Goal: Task Accomplishment & Management: Complete application form

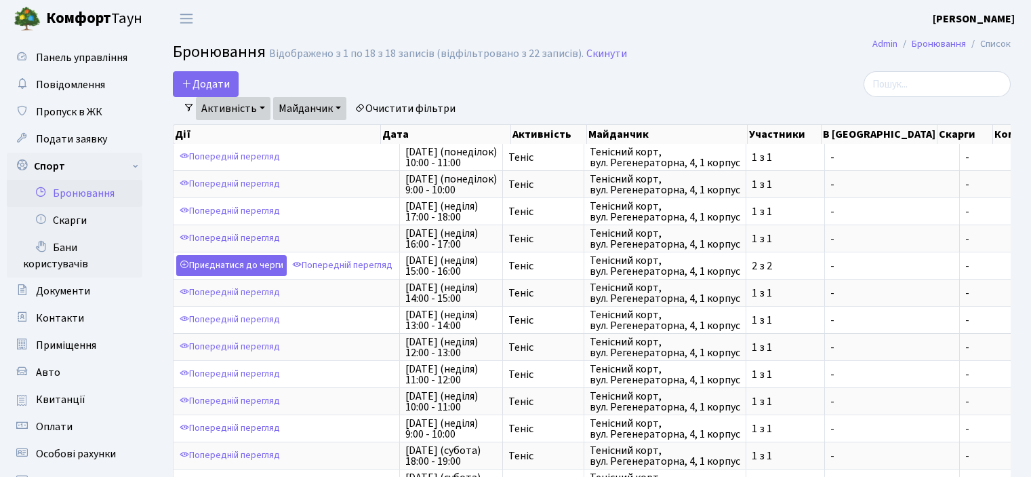
select select "25"
click at [203, 74] on button "Додати" at bounding box center [206, 84] width 66 height 26
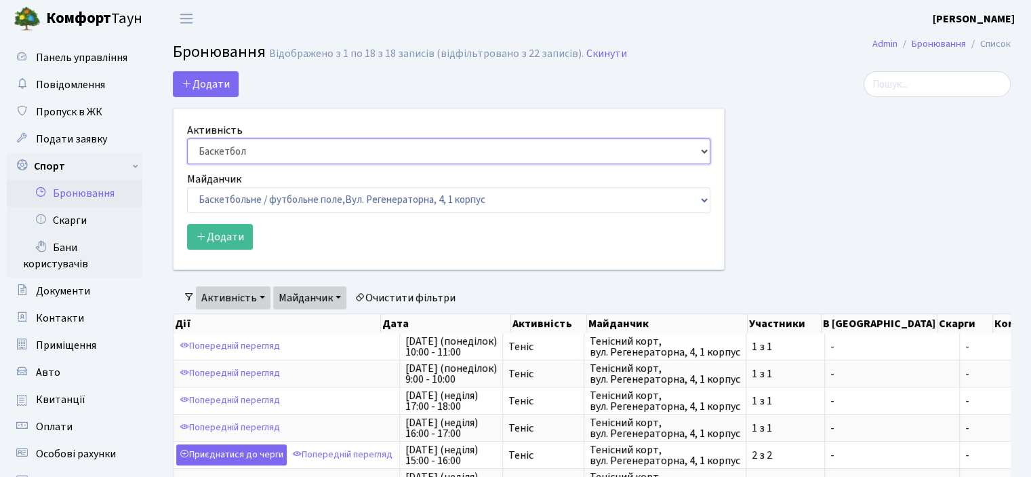
click at [252, 143] on select "Баскетбол Волейбол Йога Катання на роликах Настільний теніс [PERSON_NAME] Фітнес" at bounding box center [448, 151] width 523 height 26
select select "1"
click at [187, 138] on select "Баскетбол Волейбол Йога Катання на роликах Настільний теніс [PERSON_NAME] Фітнес" at bounding box center [448, 151] width 523 height 26
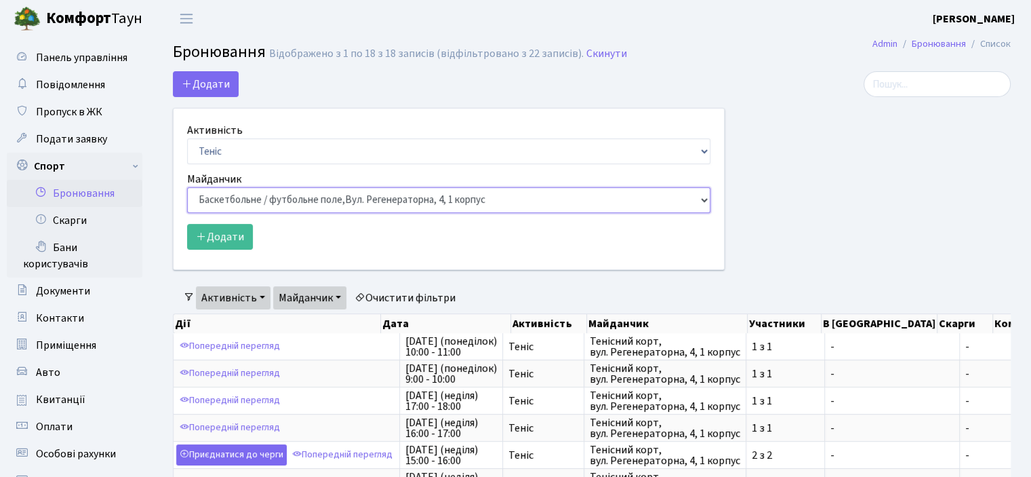
click at [249, 199] on select "Баскетбольне / футбольне поле, [GEOGRAPHIC_DATA]. [STREET_ADDRESS]. [STREET_ADD…" at bounding box center [448, 200] width 523 height 26
select select "1"
click at [187, 187] on select "Баскетбольне / футбольне поле, [GEOGRAPHIC_DATA]. [STREET_ADDRESS]. [STREET_ADD…" at bounding box center [448, 200] width 523 height 26
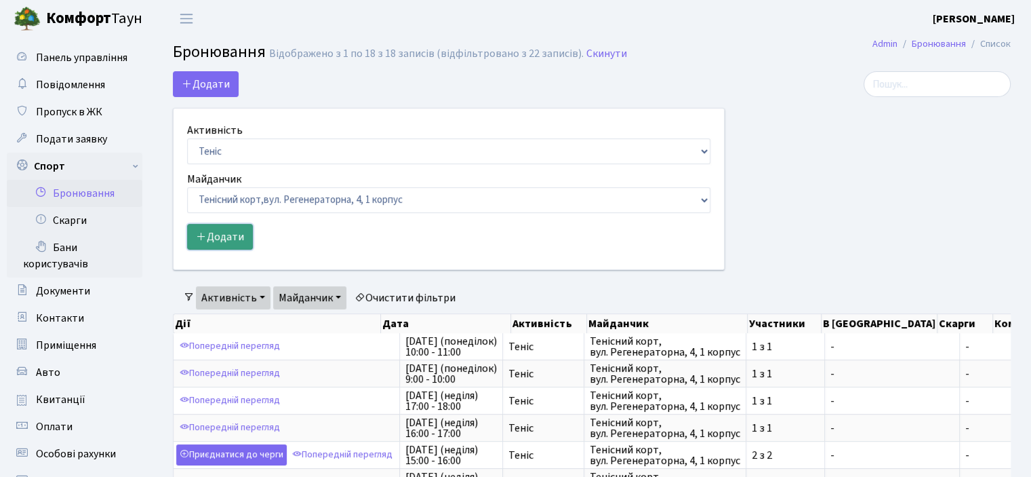
click at [221, 235] on button "Додати" at bounding box center [220, 237] width 66 height 26
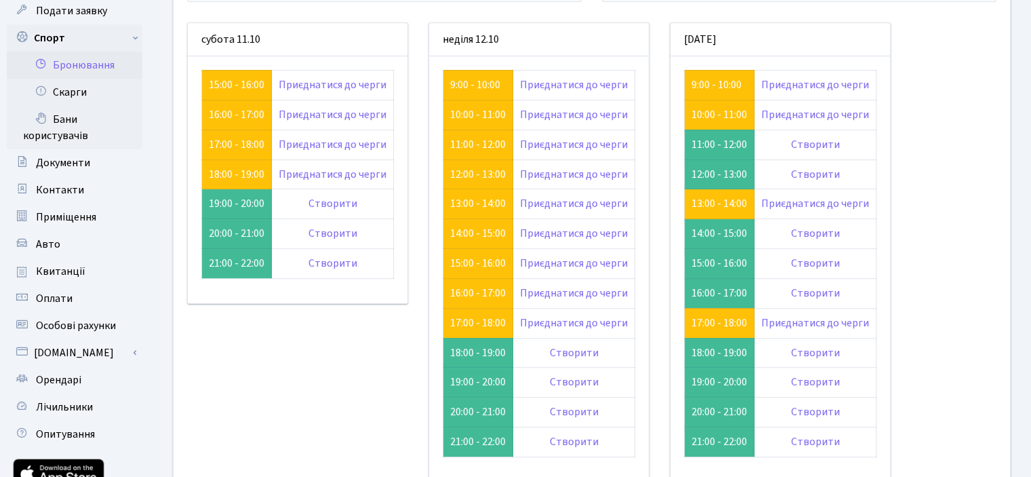
scroll to position [136, 0]
